Goal: Task Accomplishment & Management: Manage account settings

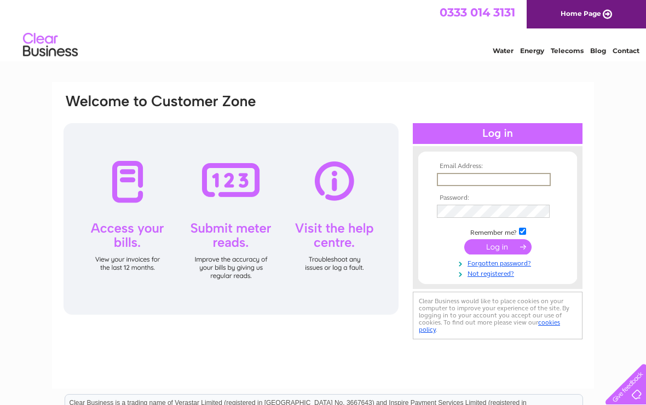
type input "[EMAIL_ADDRESS][DOMAIN_NAME]"
click at [497, 247] on input "submit" at bounding box center [497, 246] width 67 height 15
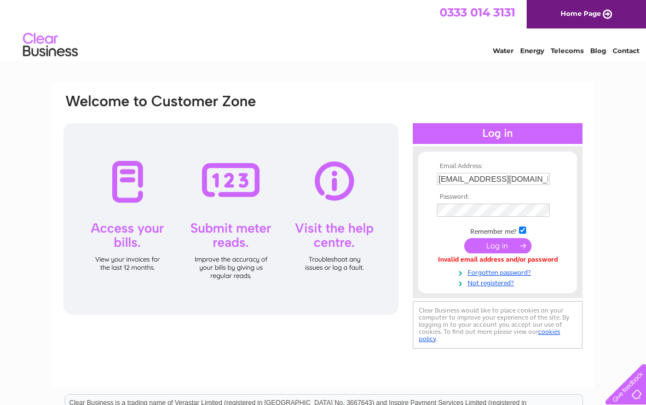
scroll to position [0, 32]
click at [495, 250] on input "submit" at bounding box center [497, 246] width 67 height 15
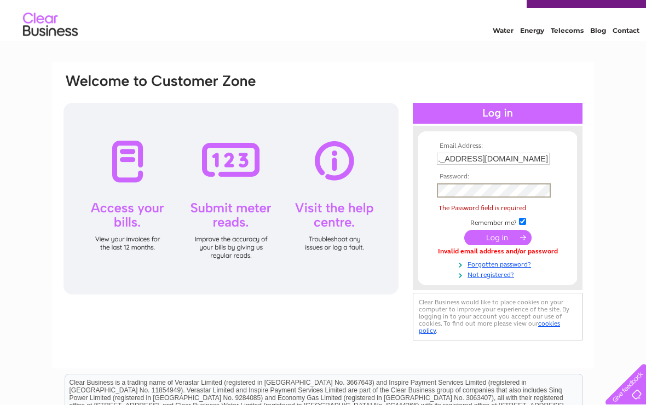
scroll to position [21, 0]
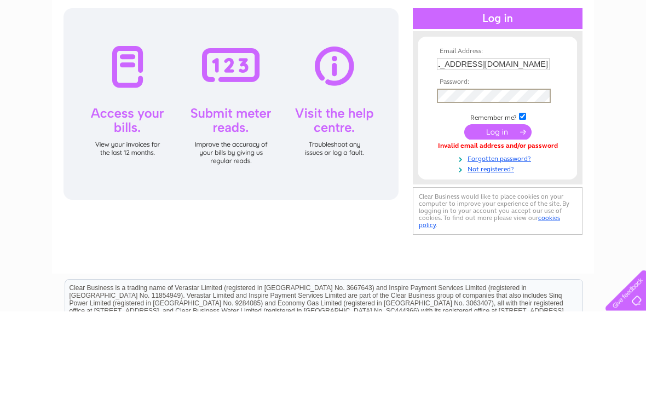
click at [498, 218] on input "submit" at bounding box center [497, 225] width 67 height 15
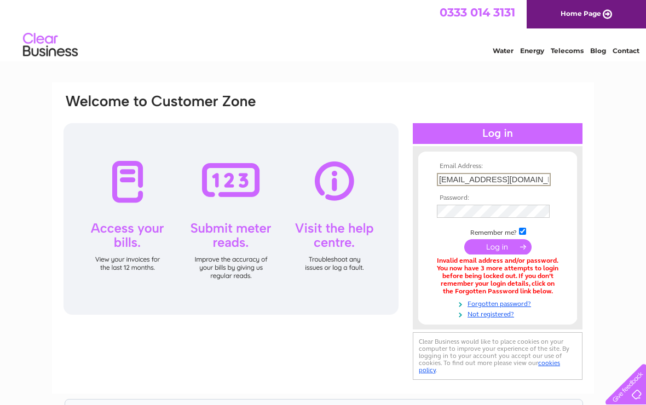
scroll to position [0, 32]
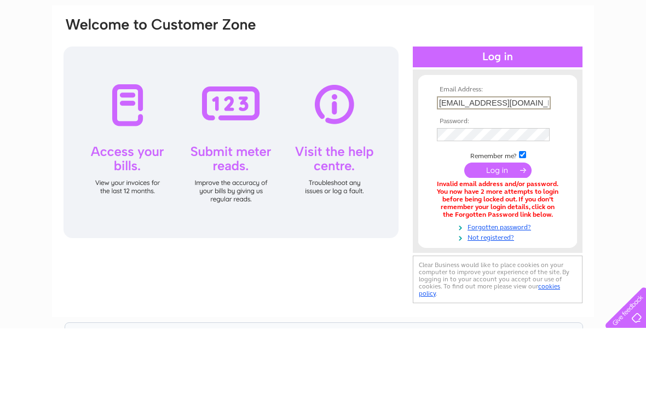
scroll to position [0, 32]
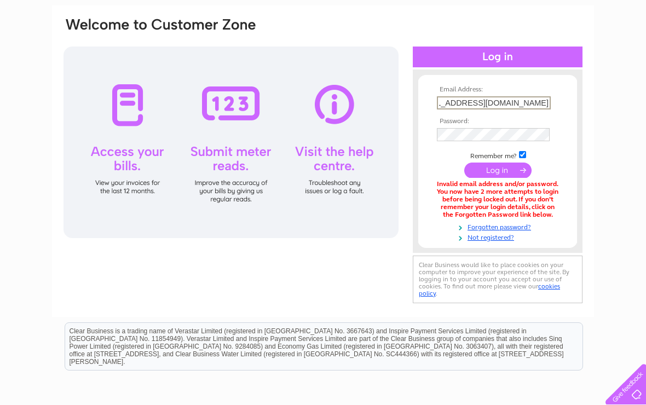
click at [548, 109] on input "[EMAIL_ADDRESS][DOMAIN_NAME]" at bounding box center [494, 102] width 114 height 13
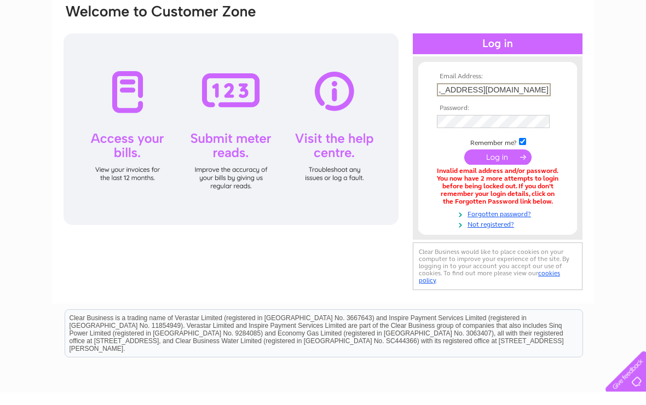
click at [497, 178] on input "submit" at bounding box center [497, 170] width 67 height 15
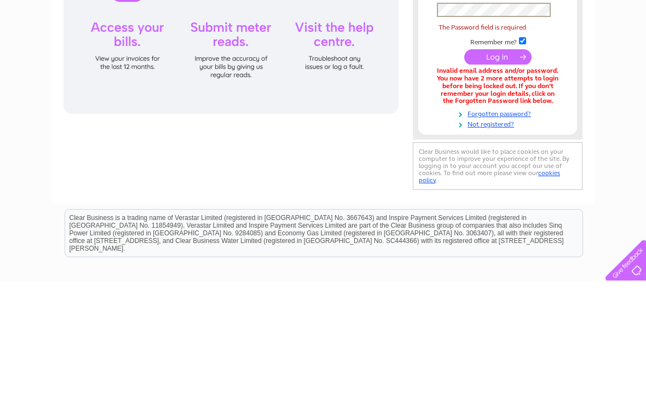
click at [546, 96] on input "[EMAIL_ADDRESS][DOMAIN_NAME]" at bounding box center [493, 102] width 113 height 12
click at [497, 175] on input "submit" at bounding box center [497, 182] width 67 height 15
click at [548, 96] on input "margaretrosecarroll@blueyonde.co.uk" at bounding box center [493, 102] width 113 height 12
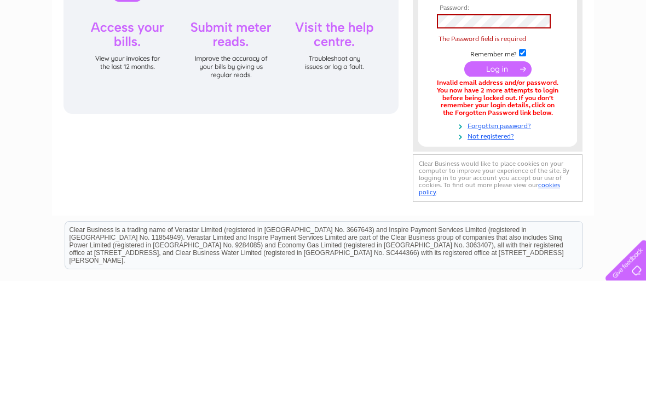
click at [462, 96] on input ".co.uk" at bounding box center [494, 102] width 114 height 13
type input "."
click at [548, 96] on input "margaretrosecarroll @gmail.com" at bounding box center [494, 102] width 114 height 13
click at [535, 96] on input "margaretrosecarroll @gmail.com" at bounding box center [494, 102] width 114 height 13
click at [547, 96] on input "margaretrosecarroll @gmail.com" at bounding box center [494, 102] width 114 height 13
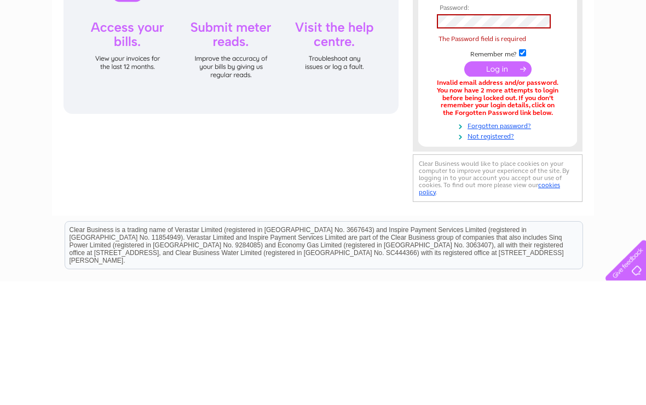
click at [458, 96] on input "com" at bounding box center [494, 102] width 114 height 13
type input "c"
